Goal: Task Accomplishment & Management: Use online tool/utility

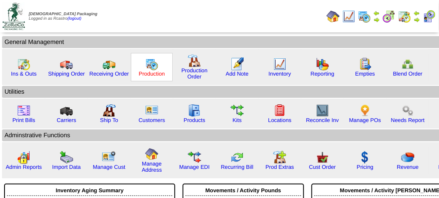
click at [158, 73] on link "Production" at bounding box center [152, 74] width 26 height 6
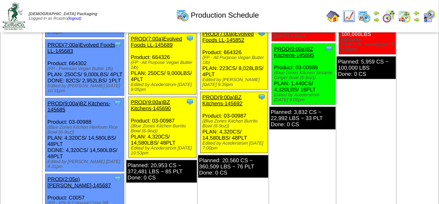
scroll to position [246, 0]
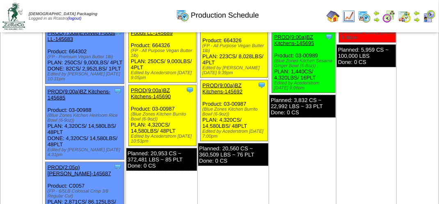
click at [92, 42] on link "PROD(7:00a)Evolved Foods LL-145683" at bounding box center [82, 36] width 68 height 12
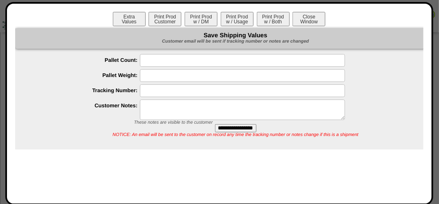
click at [437, 6] on div at bounding box center [219, 161] width 439 height 815
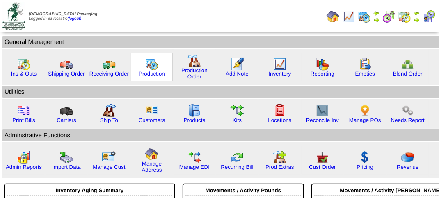
click at [144, 77] on div "Production" at bounding box center [152, 67] width 42 height 28
click at [146, 71] on link "Production" at bounding box center [152, 74] width 26 height 6
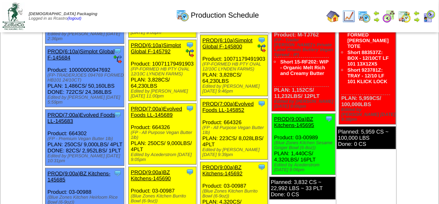
scroll to position [205, 0]
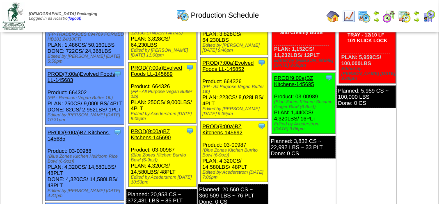
click at [168, 77] on link "PROD(7:00a)Evolved Foods LL-145689" at bounding box center [156, 71] width 51 height 12
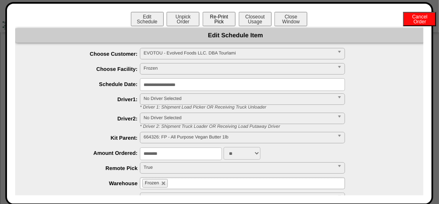
click at [230, 25] on button "Re-Print Pick" at bounding box center [219, 19] width 33 height 14
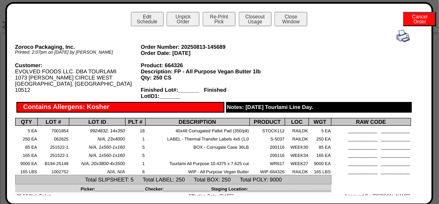
click at [397, 36] on img at bounding box center [403, 36] width 13 height 13
